Goal: Transaction & Acquisition: Purchase product/service

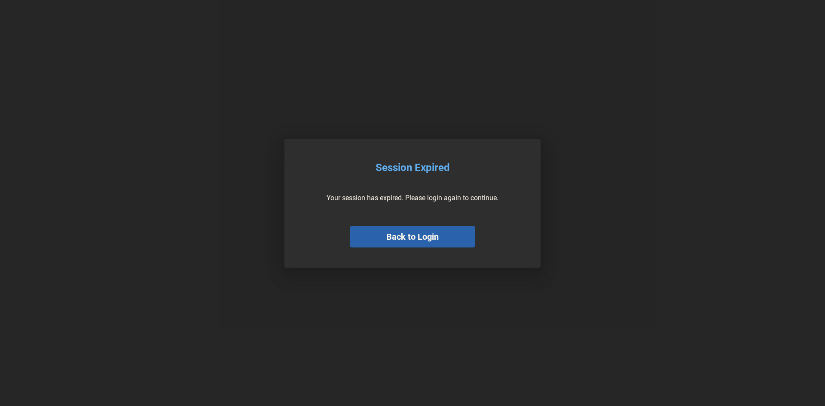
click at [414, 239] on button "Back to Login" at bounding box center [413, 236] width 126 height 21
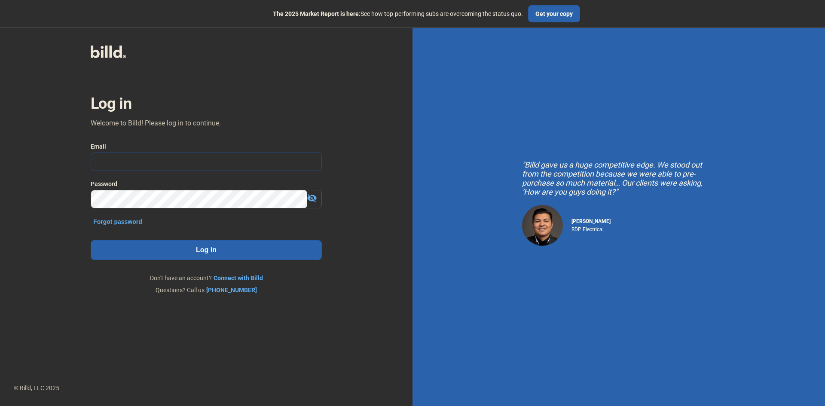
type input "[PERSON_NAME][EMAIL_ADDRESS][DOMAIN_NAME]"
click at [196, 247] on button "Log in" at bounding box center [206, 250] width 231 height 20
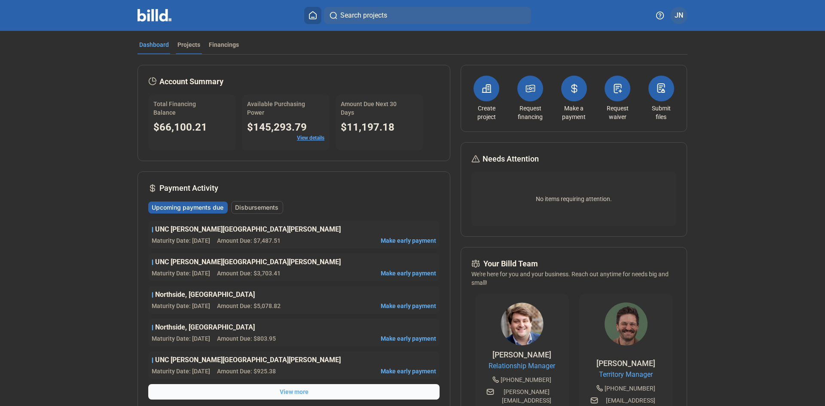
click at [183, 44] on div "Projects" at bounding box center [189, 44] width 23 height 9
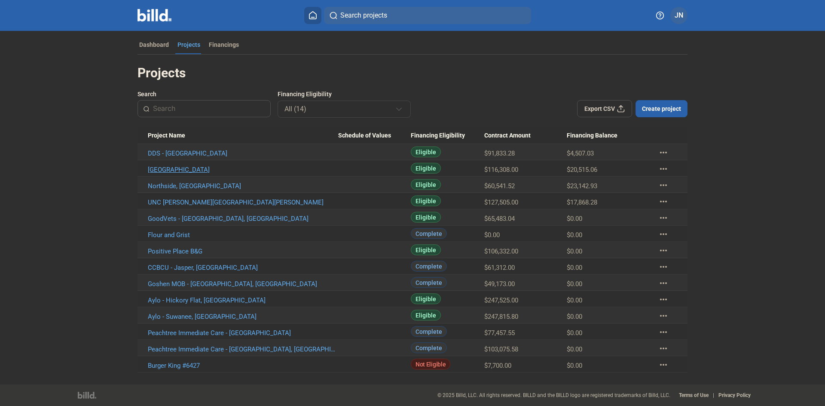
click at [192, 157] on link "[GEOGRAPHIC_DATA]" at bounding box center [243, 154] width 190 height 8
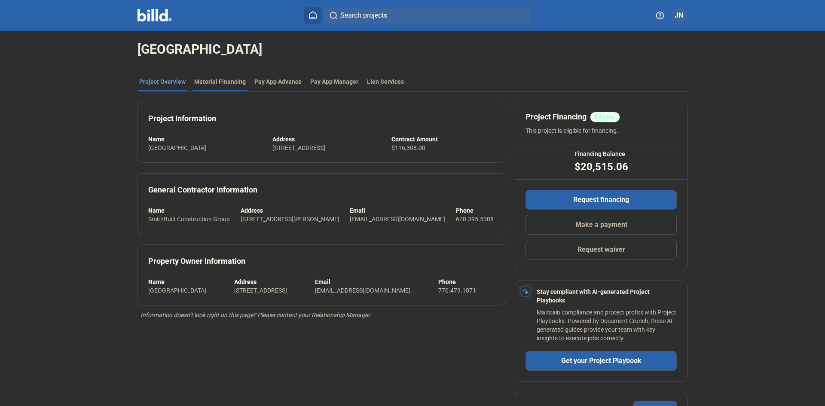
click at [217, 81] on div "Material Financing" at bounding box center [220, 81] width 52 height 9
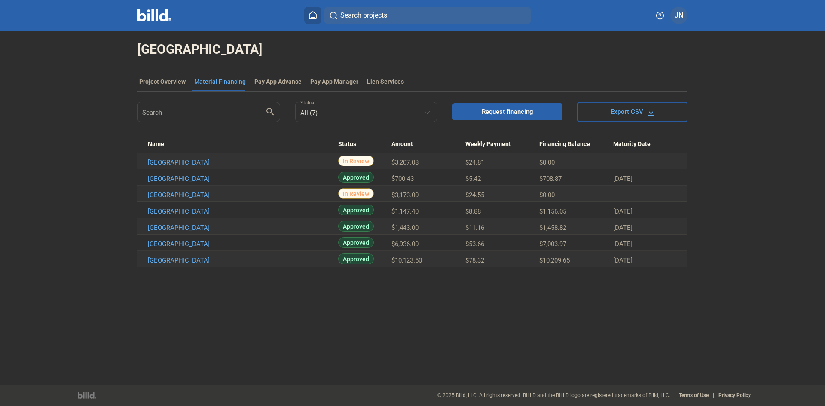
click at [486, 114] on span "Request financing" at bounding box center [508, 111] width 52 height 9
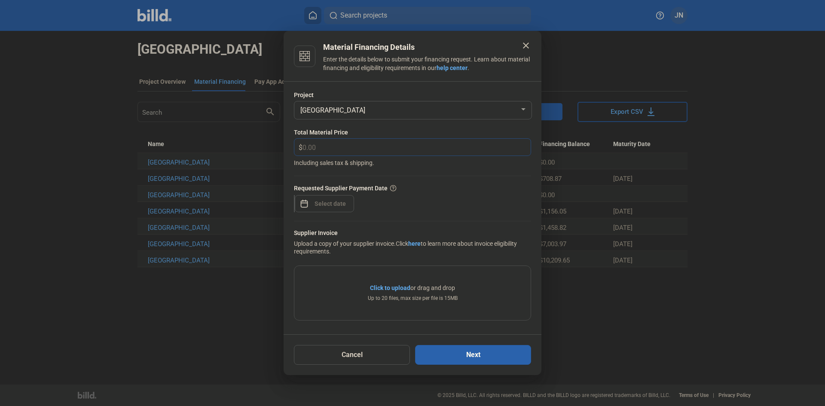
click at [356, 146] on input "text" at bounding box center [417, 147] width 228 height 17
type input "5,389.00"
click at [320, 204] on div "close Material Financing Details Enter the details below to submit your financi…" at bounding box center [412, 203] width 825 height 406
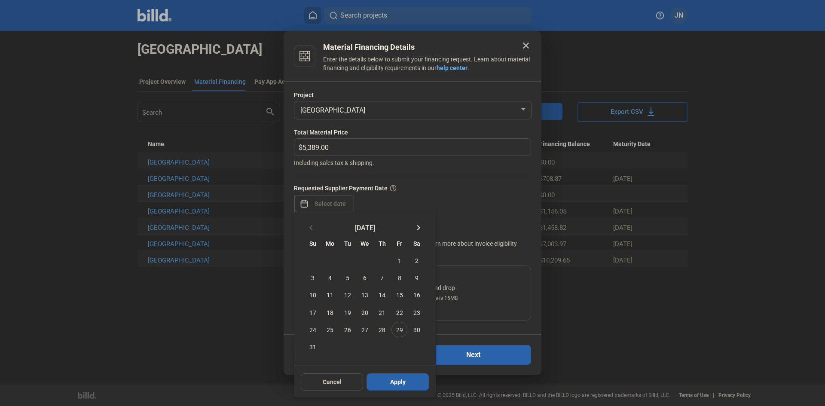
click at [419, 226] on mat-icon "keyboard_arrow_right" at bounding box center [419, 228] width 10 height 10
click at [329, 280] on span "8" at bounding box center [329, 277] width 15 height 15
click at [403, 363] on span "Apply" at bounding box center [397, 365] width 15 height 9
type input "[DATE]"
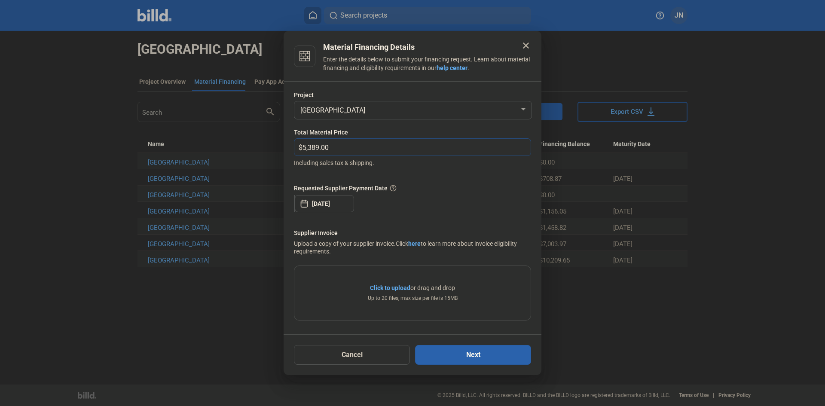
click at [417, 144] on input "5,389.00" at bounding box center [412, 147] width 218 height 17
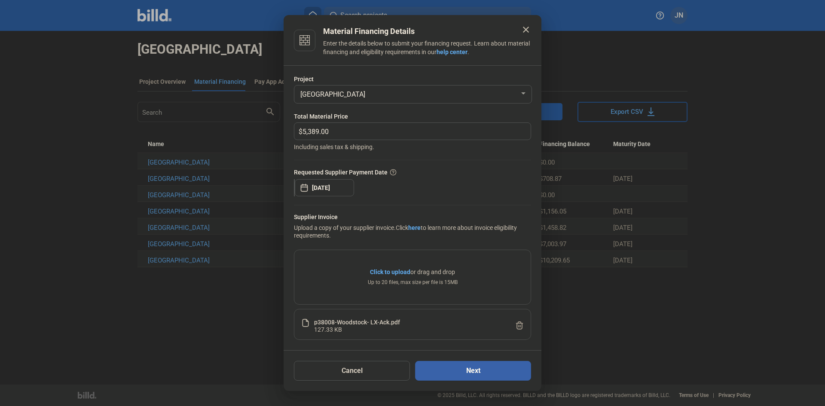
click at [468, 374] on button "Next" at bounding box center [473, 371] width 116 height 20
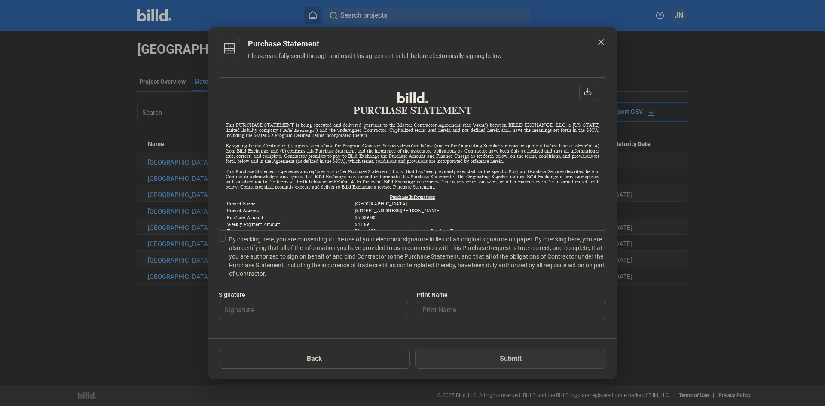
scroll to position [0, 0]
click at [226, 239] on label "By checking here, you are consenting to the use of your electronic signature in…" at bounding box center [413, 256] width 388 height 43
click at [0, 0] on input "By checking here, you are consenting to the use of your electronic signature in…" at bounding box center [0, 0] width 0 height 0
click at [279, 308] on input "text" at bounding box center [308, 310] width 179 height 18
type input "[PERSON_NAME]"
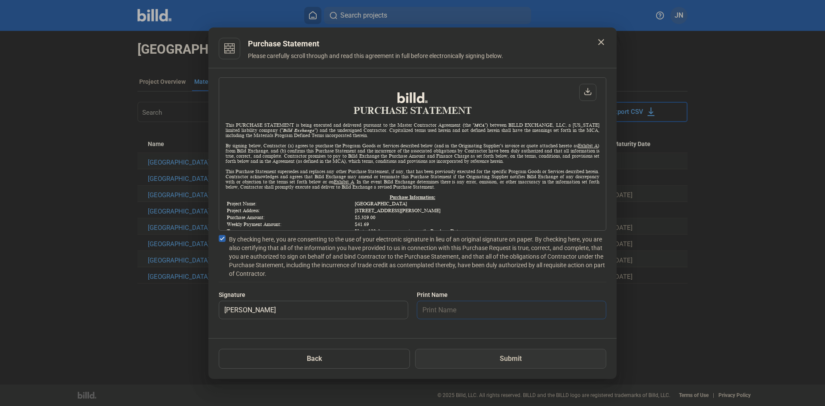
type input "[PERSON_NAME]"
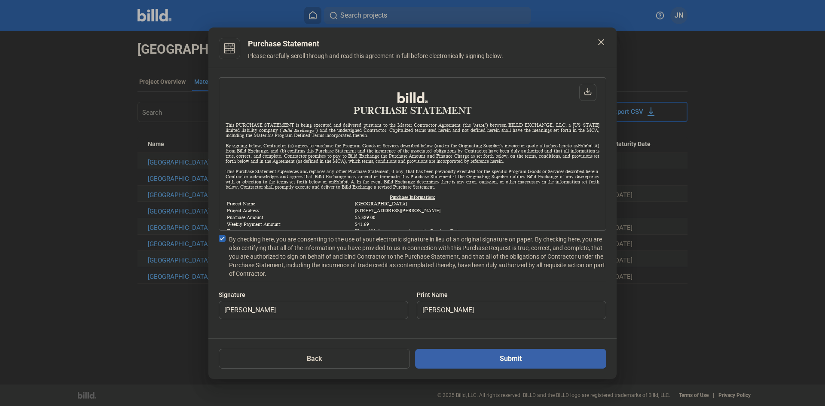
click at [497, 367] on button "Submit" at bounding box center [510, 359] width 191 height 20
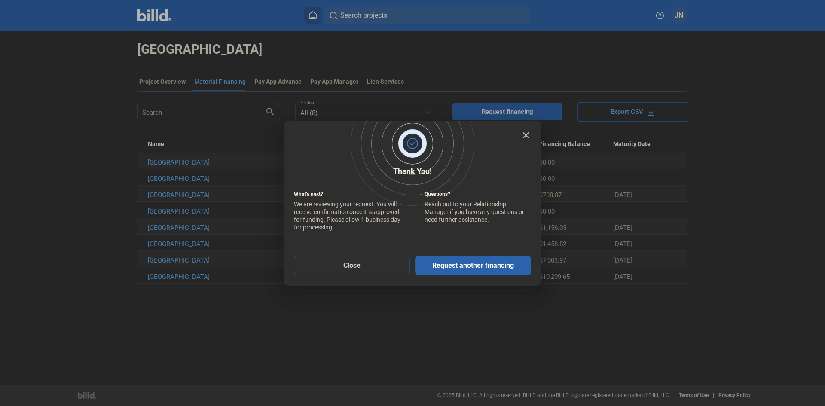
drag, startPoint x: 333, startPoint y: 267, endPoint x: 811, endPoint y: 178, distance: 486.3
click at [333, 267] on button "Close" at bounding box center [352, 266] width 116 height 20
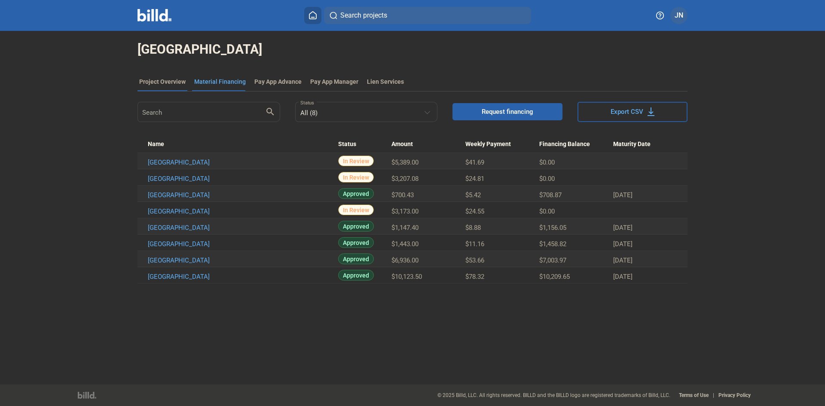
click at [149, 79] on div "Project Overview" at bounding box center [162, 81] width 46 height 9
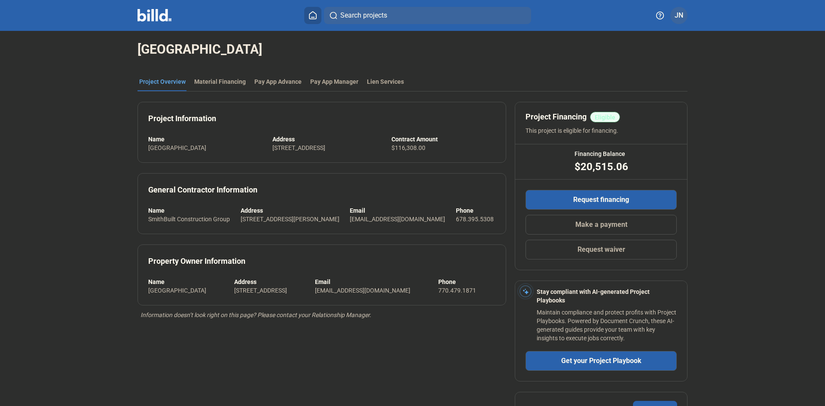
drag, startPoint x: 311, startPoint y: 16, endPoint x: 288, endPoint y: 48, distance: 39.6
click at [311, 17] on icon at bounding box center [313, 15] width 9 height 8
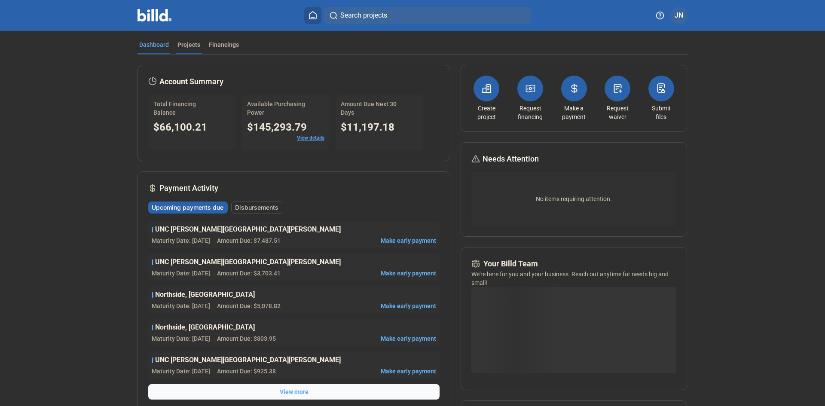
click at [189, 46] on div "Projects" at bounding box center [189, 44] width 23 height 9
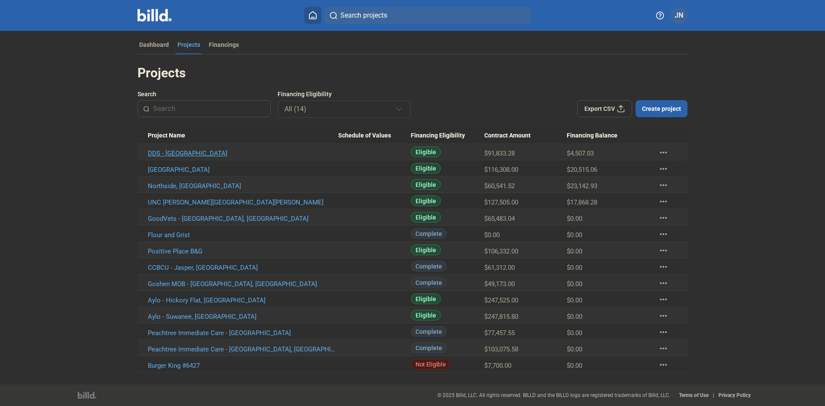
click at [163, 150] on link "DDS - [GEOGRAPHIC_DATA]" at bounding box center [243, 154] width 190 height 8
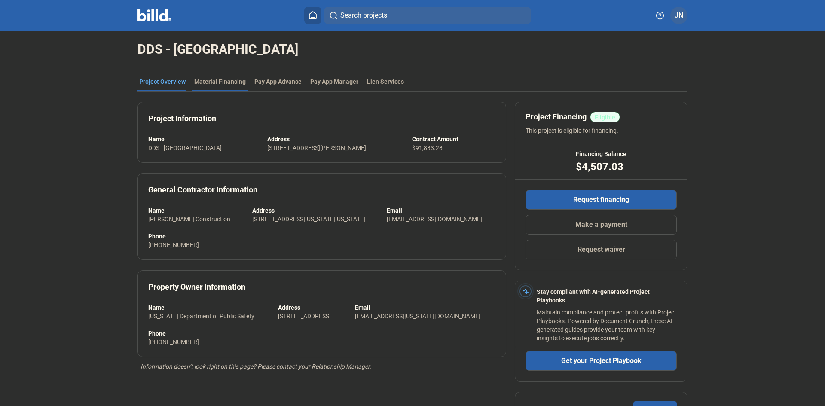
click at [221, 65] on div "DDS - [GEOGRAPHIC_DATA]" at bounding box center [413, 49] width 550 height 37
click at [206, 84] on div "Material Financing" at bounding box center [220, 81] width 52 height 9
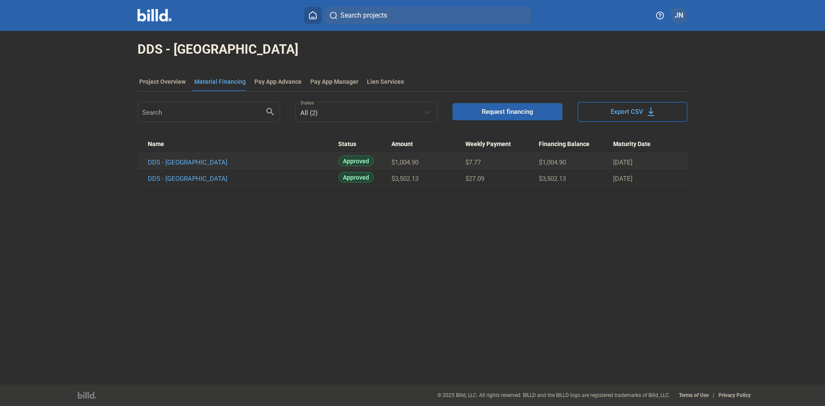
click at [495, 114] on span "Request financing" at bounding box center [508, 111] width 52 height 9
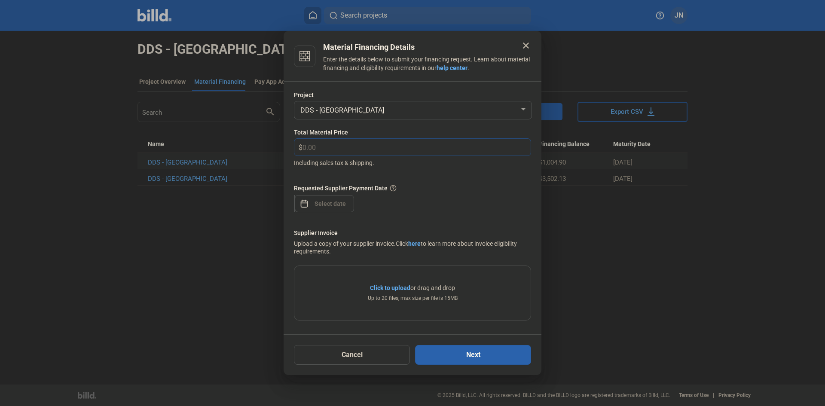
click at [340, 150] on input "text" at bounding box center [412, 147] width 218 height 17
type input "3,207.08"
click at [303, 203] on span "Open calendar" at bounding box center [304, 199] width 21 height 21
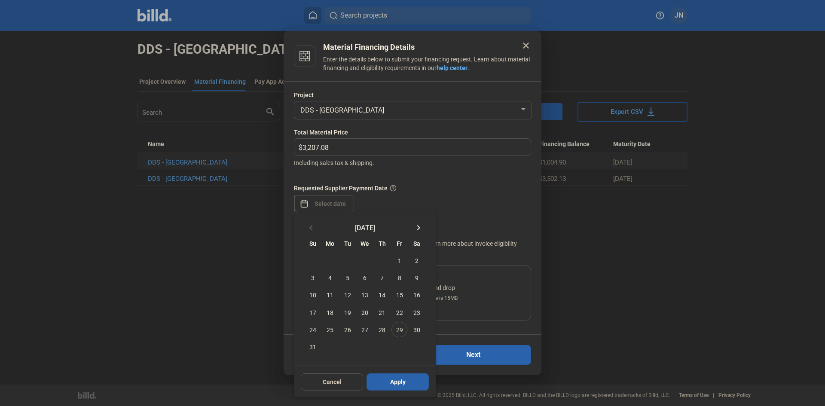
click at [416, 227] on mat-icon "keyboard_arrow_right" at bounding box center [419, 228] width 10 height 10
click at [349, 278] on span "9" at bounding box center [347, 277] width 15 height 15
click at [390, 368] on span "Apply" at bounding box center [397, 365] width 15 height 9
type input "[DATE]"
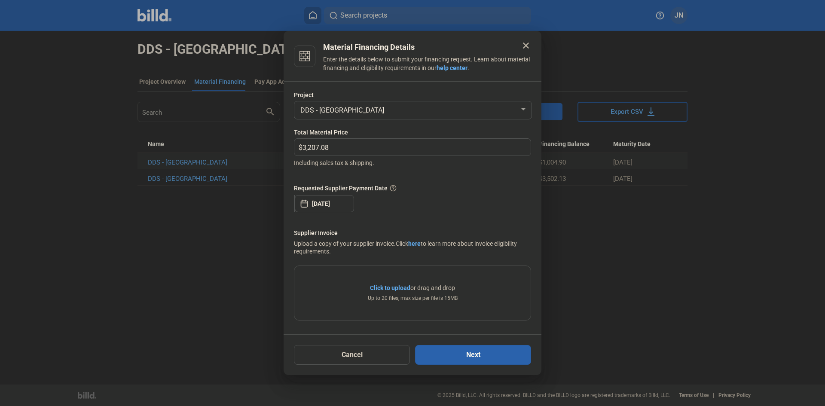
click at [457, 135] on div "Total Material Price" at bounding box center [412, 132] width 237 height 9
click at [455, 147] on input "3,207.08" at bounding box center [412, 147] width 218 height 17
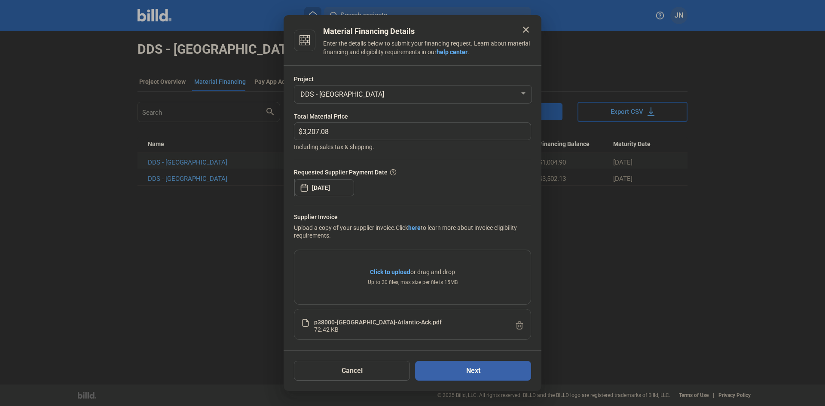
click at [462, 374] on button "Next" at bounding box center [473, 371] width 116 height 20
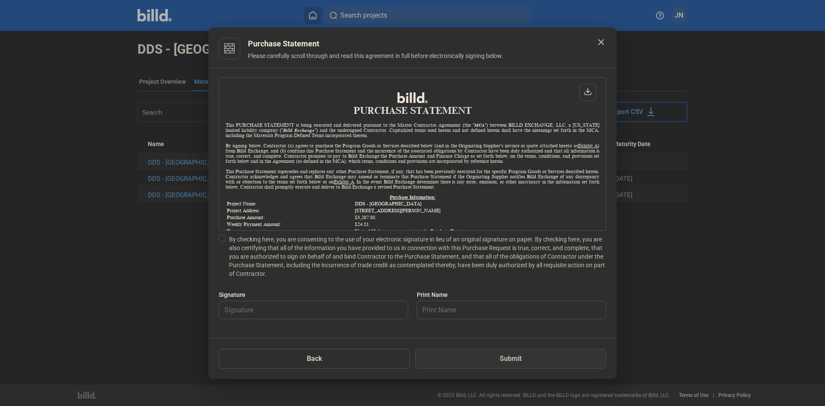
scroll to position [0, 0]
click at [224, 239] on span at bounding box center [222, 238] width 7 height 7
click at [0, 0] on input "By checking here, you are consenting to the use of your electronic signature in…" at bounding box center [0, 0] width 0 height 0
click at [242, 313] on input "text" at bounding box center [308, 310] width 179 height 18
type input "[PERSON_NAME]"
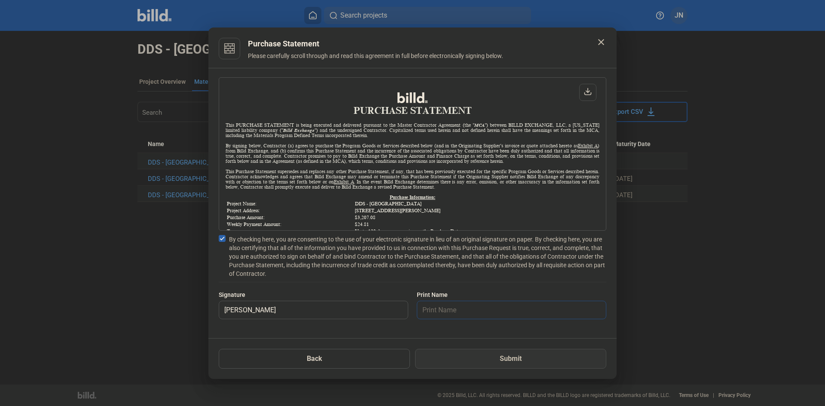
type input "[PERSON_NAME]"
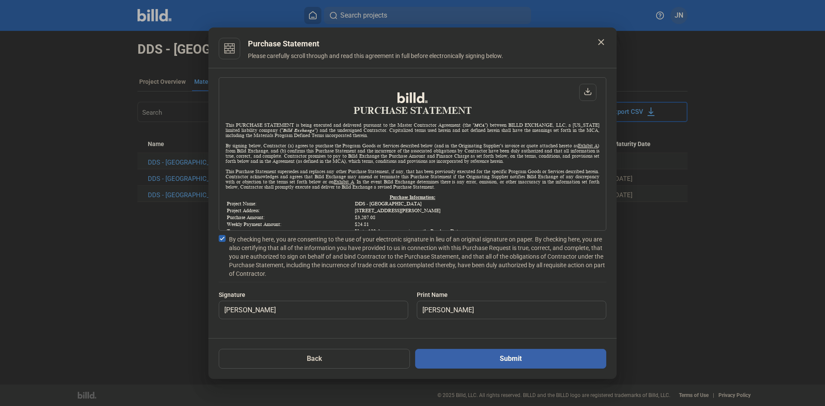
click at [499, 360] on button "Submit" at bounding box center [510, 359] width 191 height 20
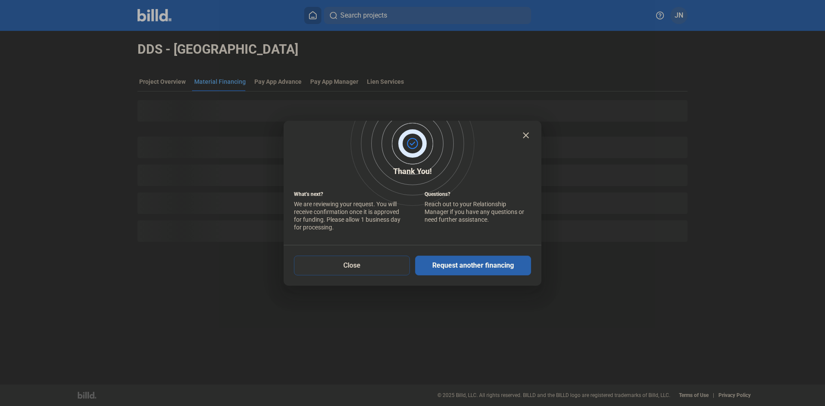
click at [339, 268] on button "Close" at bounding box center [352, 266] width 116 height 20
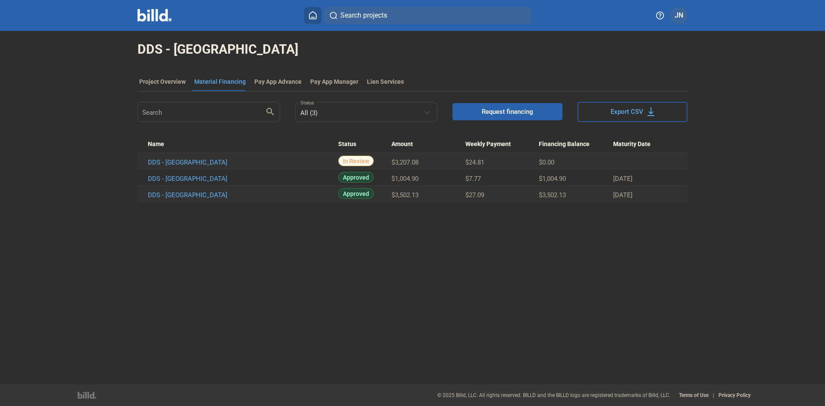
click at [492, 106] on button "Request financing" at bounding box center [508, 111] width 110 height 17
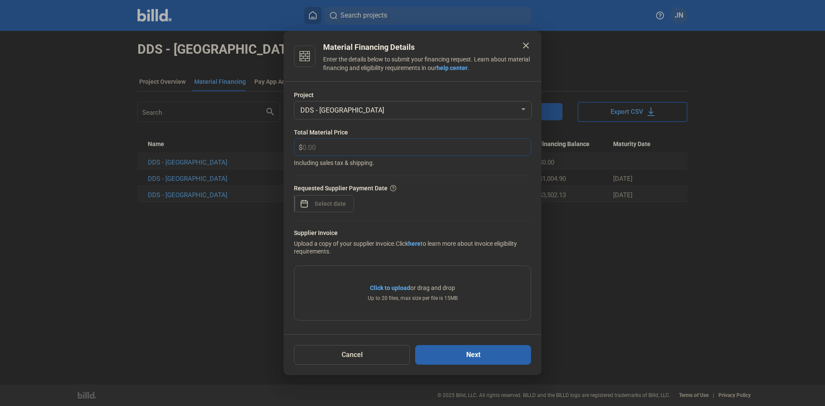
click at [313, 145] on input "text" at bounding box center [412, 147] width 218 height 17
type input "3,173.00"
click at [316, 205] on div "close Material Financing Details Enter the details below to submit your financi…" at bounding box center [412, 203] width 825 height 406
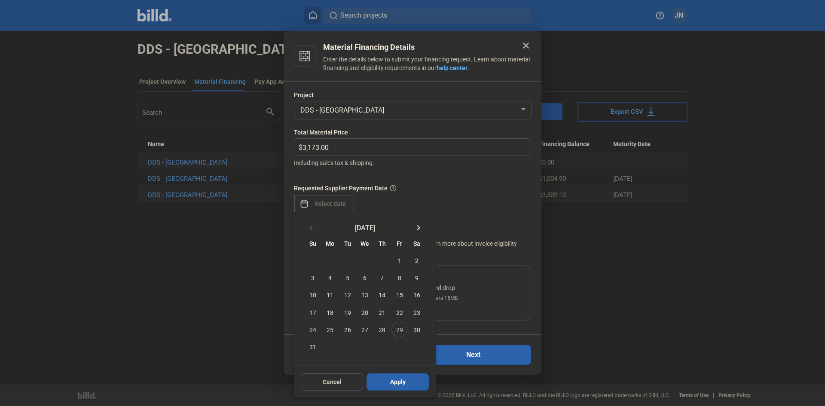
click at [417, 229] on mat-icon "keyboard_arrow_right" at bounding box center [419, 228] width 10 height 10
click at [329, 279] on span "8" at bounding box center [329, 277] width 15 height 15
click at [397, 368] on span "Apply" at bounding box center [397, 365] width 15 height 9
type input "[DATE]"
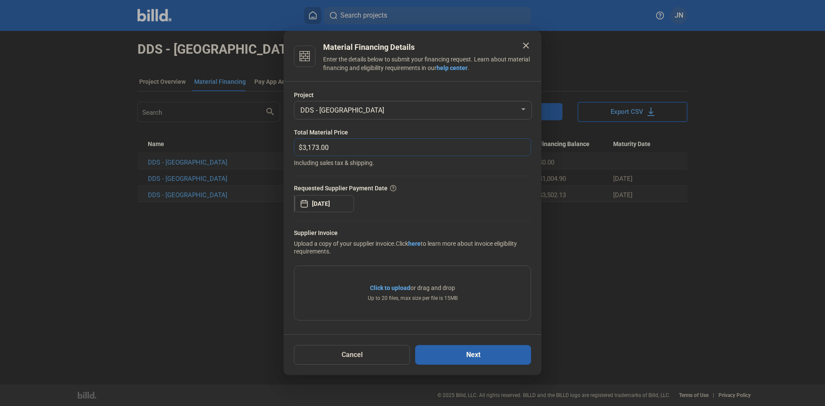
drag, startPoint x: 371, startPoint y: 147, endPoint x: 392, endPoint y: 179, distance: 38.7
click at [372, 146] on input "3,173.00" at bounding box center [412, 147] width 218 height 17
click at [493, 359] on button "Next" at bounding box center [473, 355] width 116 height 20
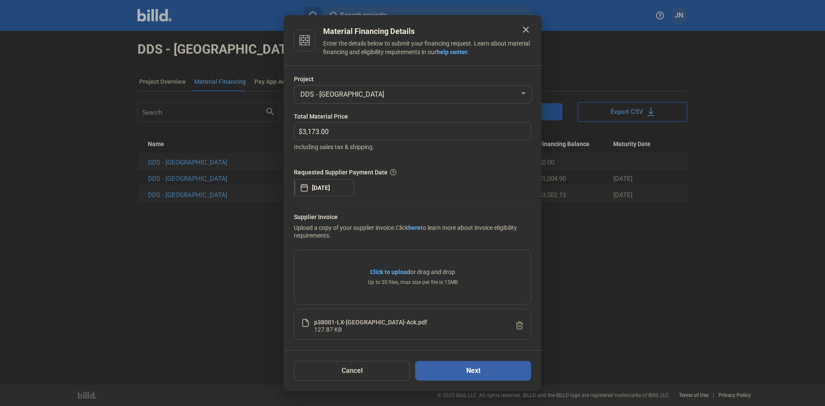
click at [463, 371] on button "Next" at bounding box center [473, 371] width 116 height 20
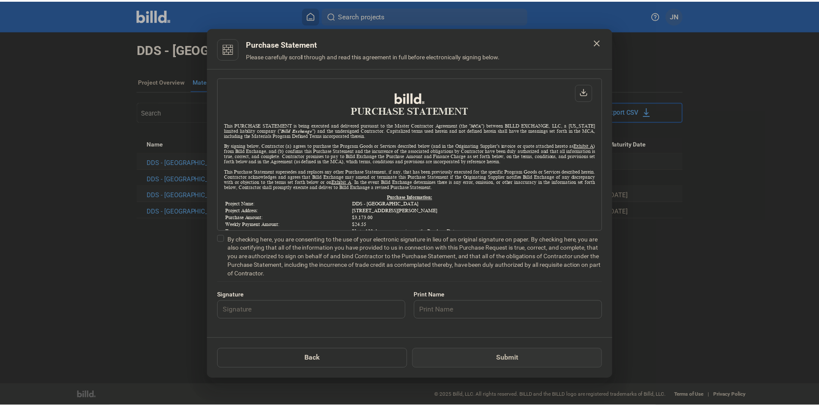
scroll to position [0, 0]
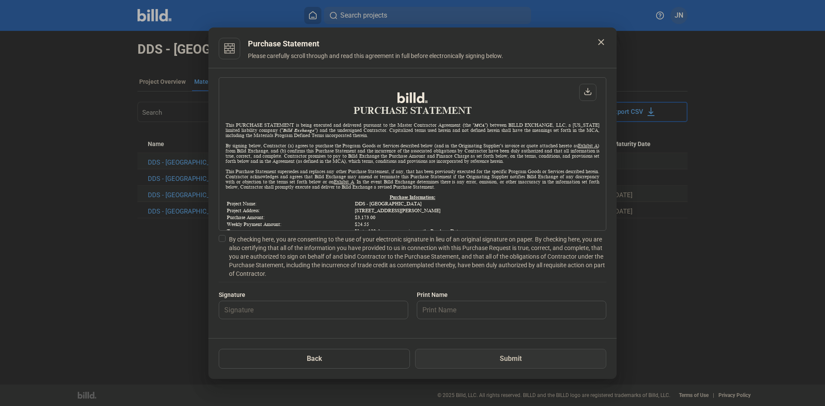
click at [218, 239] on div "PURCHASE STATEMENT This PURCHASE STATEMENT is being executed and delivered purs…" at bounding box center [412, 203] width 408 height 271
click at [221, 240] on span at bounding box center [222, 238] width 7 height 7
click at [0, 0] on input "By checking here, you are consenting to the use of your electronic signature in…" at bounding box center [0, 0] width 0 height 0
click at [240, 312] on input "text" at bounding box center [308, 310] width 179 height 18
click at [472, 361] on button "Submit" at bounding box center [510, 359] width 191 height 20
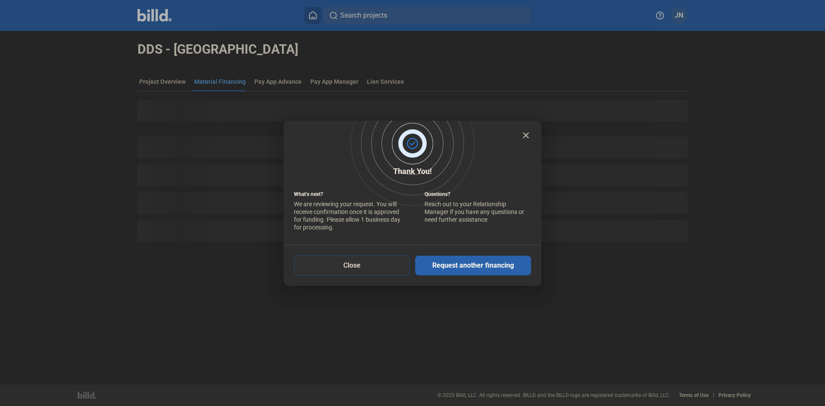
click at [370, 268] on button "Close" at bounding box center [352, 266] width 116 height 20
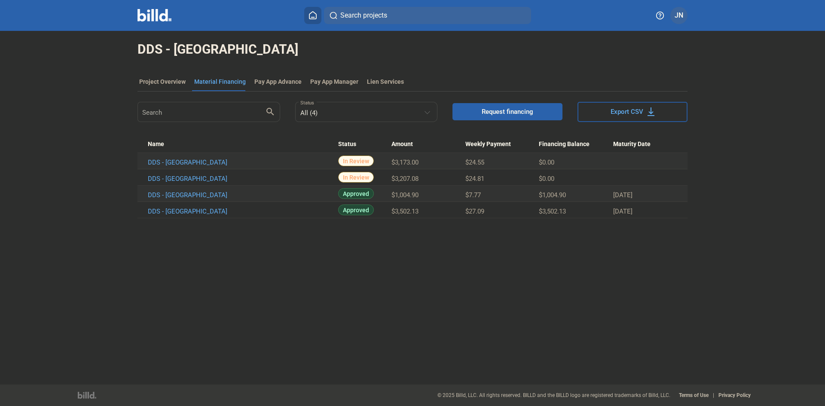
click at [513, 109] on span "Request financing" at bounding box center [508, 111] width 52 height 9
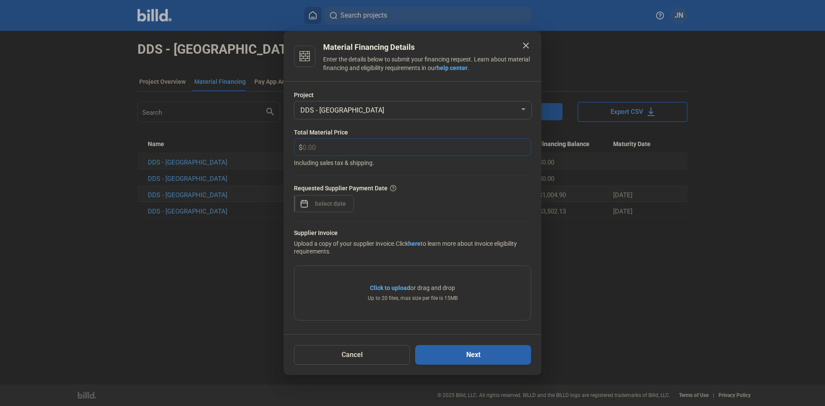
click at [319, 146] on input "text" at bounding box center [412, 147] width 218 height 17
type input "719.59"
click at [313, 208] on div "close Material Financing Details Enter the details below to submit your financi…" at bounding box center [412, 203] width 825 height 406
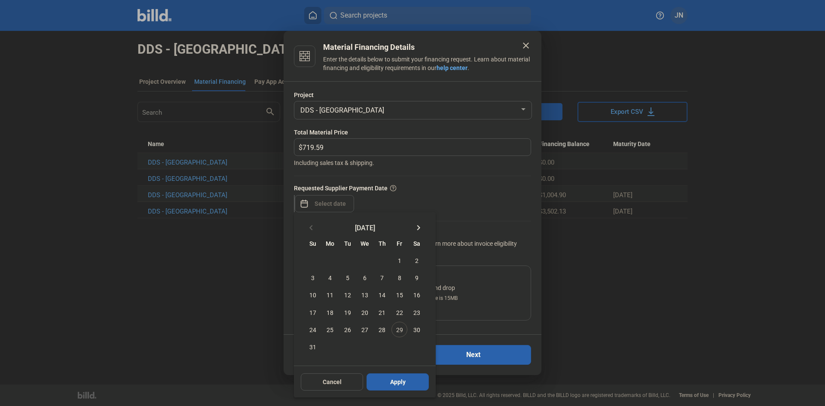
click at [400, 332] on span "29" at bounding box center [399, 329] width 15 height 15
drag, startPoint x: 403, startPoint y: 377, endPoint x: 393, endPoint y: 169, distance: 208.7
click at [403, 377] on button "Apply" at bounding box center [398, 382] width 62 height 17
type input "[DATE]"
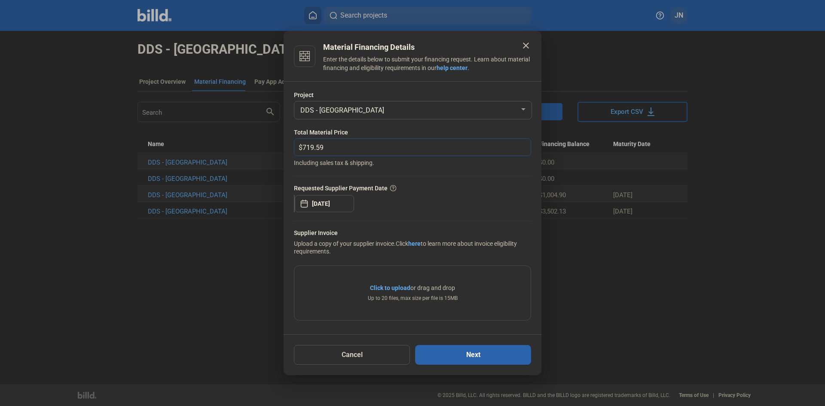
click at [399, 144] on input "719.59" at bounding box center [412, 147] width 218 height 17
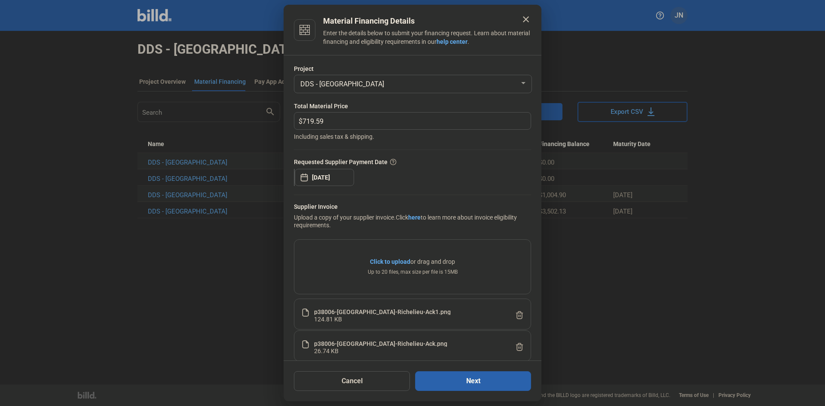
drag, startPoint x: 441, startPoint y: 387, endPoint x: 427, endPoint y: 325, distance: 63.4
click at [441, 387] on button "Next" at bounding box center [473, 381] width 116 height 20
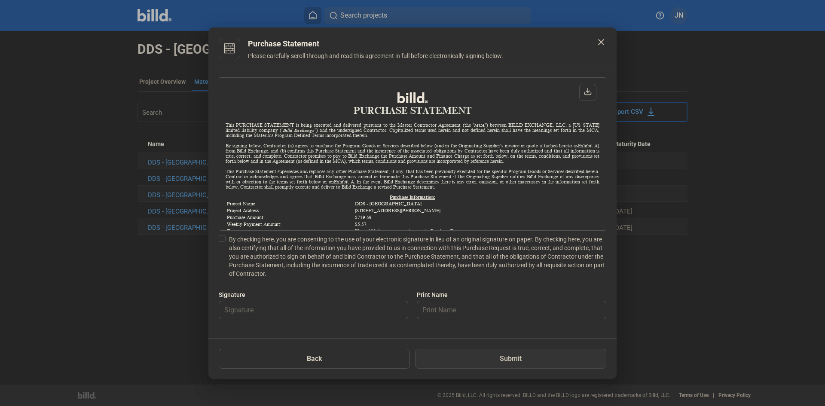
scroll to position [0, 0]
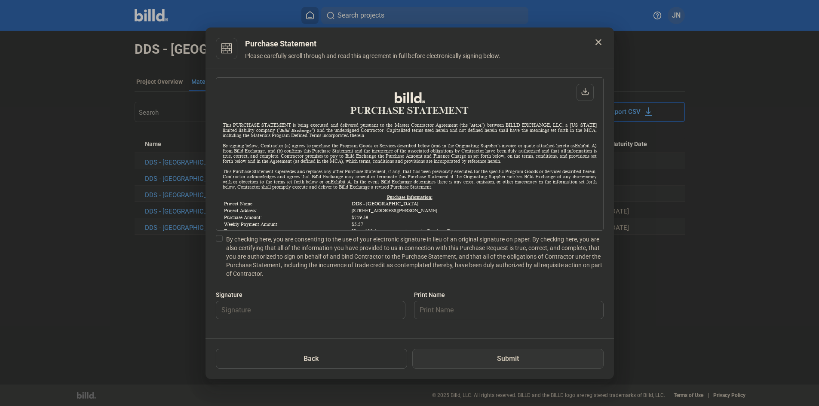
drag, startPoint x: 221, startPoint y: 236, endPoint x: 221, endPoint y: 248, distance: 12.5
click at [221, 236] on span at bounding box center [219, 238] width 7 height 7
click at [0, 0] on input "By checking here, you are consenting to the use of your electronic signature in…" at bounding box center [0, 0] width 0 height 0
click at [244, 312] on input "text" at bounding box center [305, 310] width 179 height 18
type input "[PERSON_NAME]"
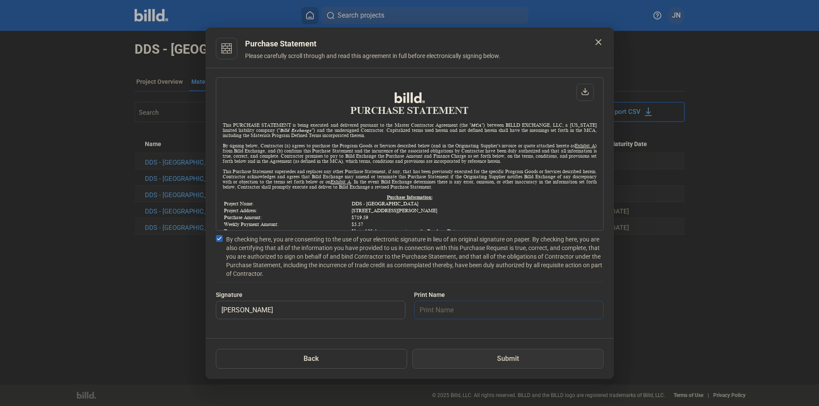
type input "[PERSON_NAME]"
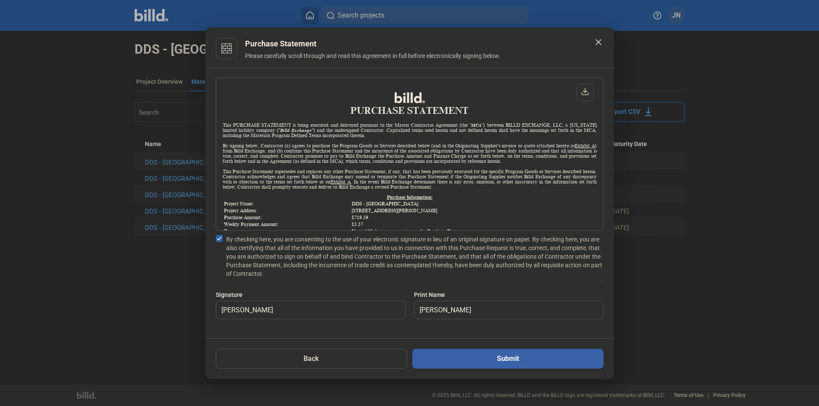
click at [490, 363] on button "Submit" at bounding box center [507, 359] width 191 height 20
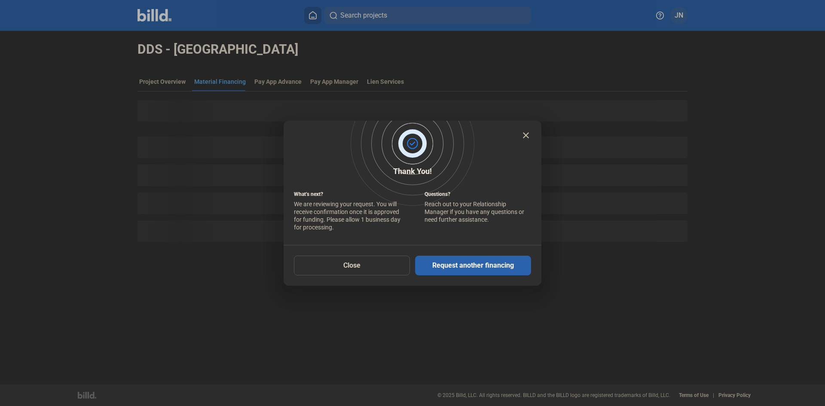
click at [527, 136] on mat-icon "close" at bounding box center [526, 135] width 10 height 10
click at [359, 269] on button "Close" at bounding box center [352, 266] width 116 height 20
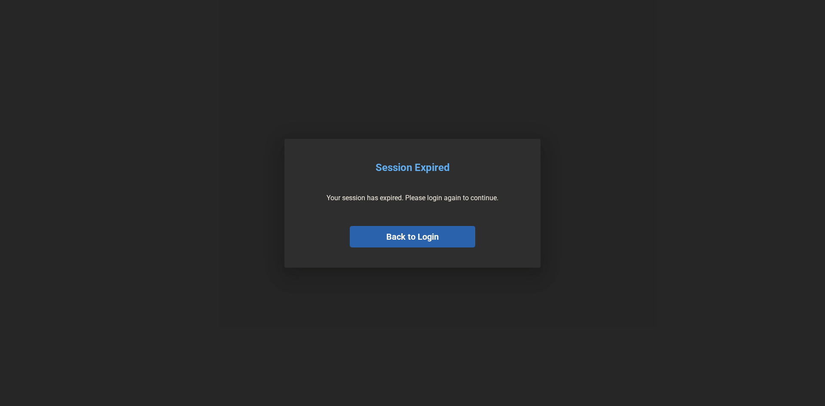
click at [404, 244] on button "Back to Login" at bounding box center [413, 236] width 126 height 21
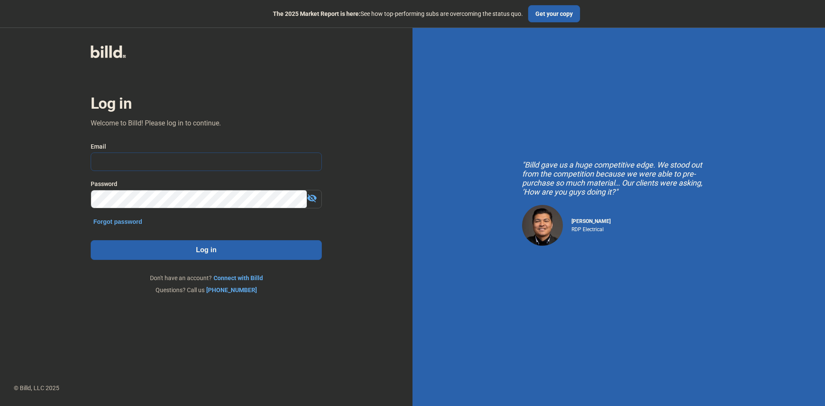
type input "[PERSON_NAME][EMAIL_ADDRESS][DOMAIN_NAME]"
click at [277, 250] on button "Log in" at bounding box center [206, 250] width 231 height 20
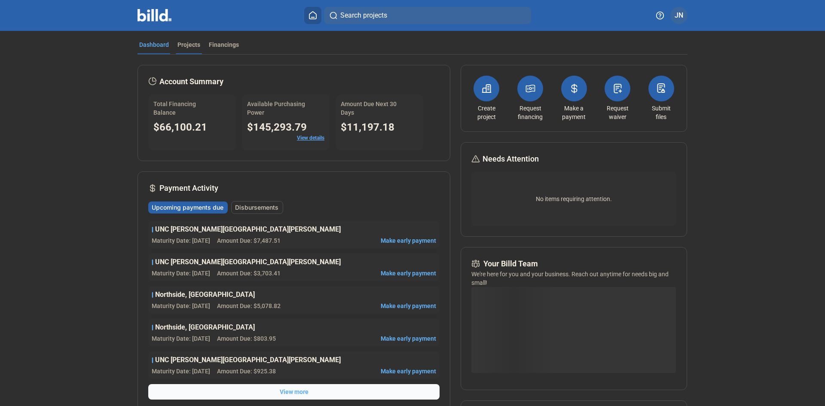
click at [181, 41] on div "Projects" at bounding box center [189, 44] width 23 height 9
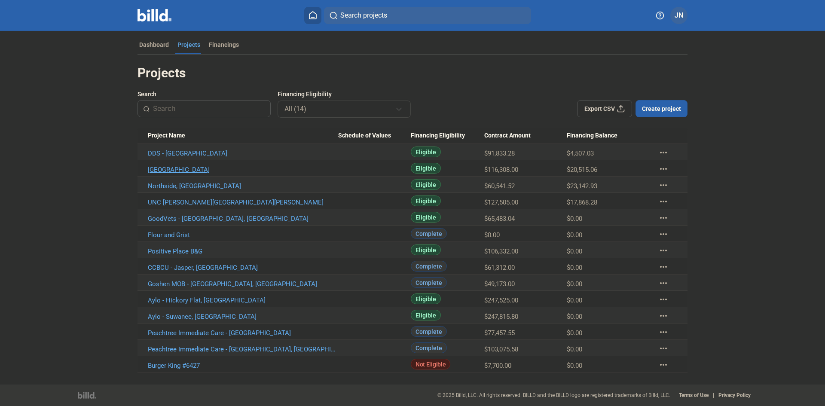
click at [194, 157] on link "[GEOGRAPHIC_DATA]" at bounding box center [243, 154] width 190 height 8
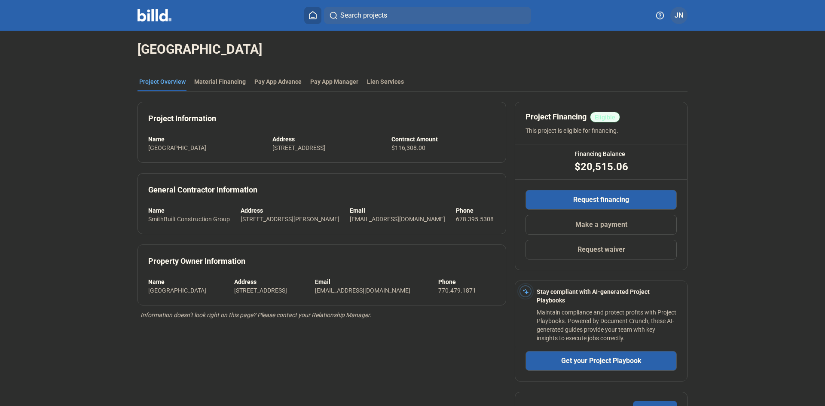
click at [206, 77] on mat-tab-group "Project Overview Material Financing Pay App Advance Pay App Manager Lien Servic…" at bounding box center [413, 273] width 550 height 411
click at [206, 81] on div "Material Financing" at bounding box center [220, 81] width 52 height 9
